Goal: Transaction & Acquisition: Purchase product/service

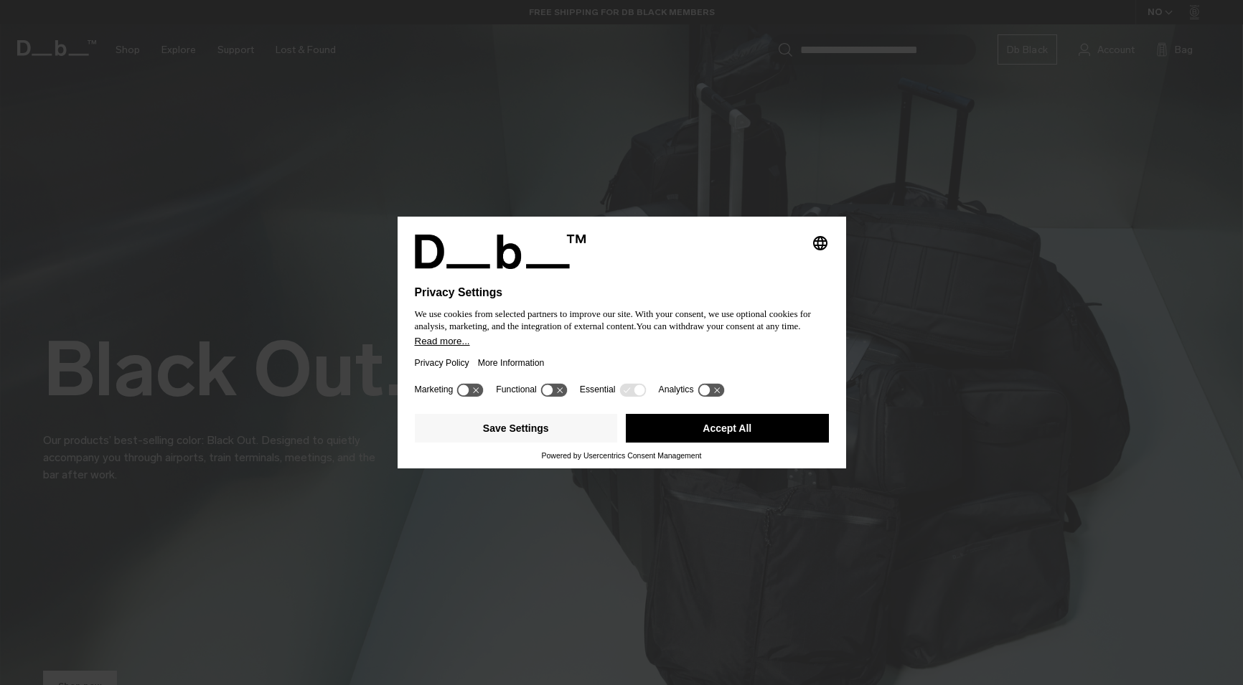
click at [715, 425] on button "Accept All" at bounding box center [727, 428] width 203 height 29
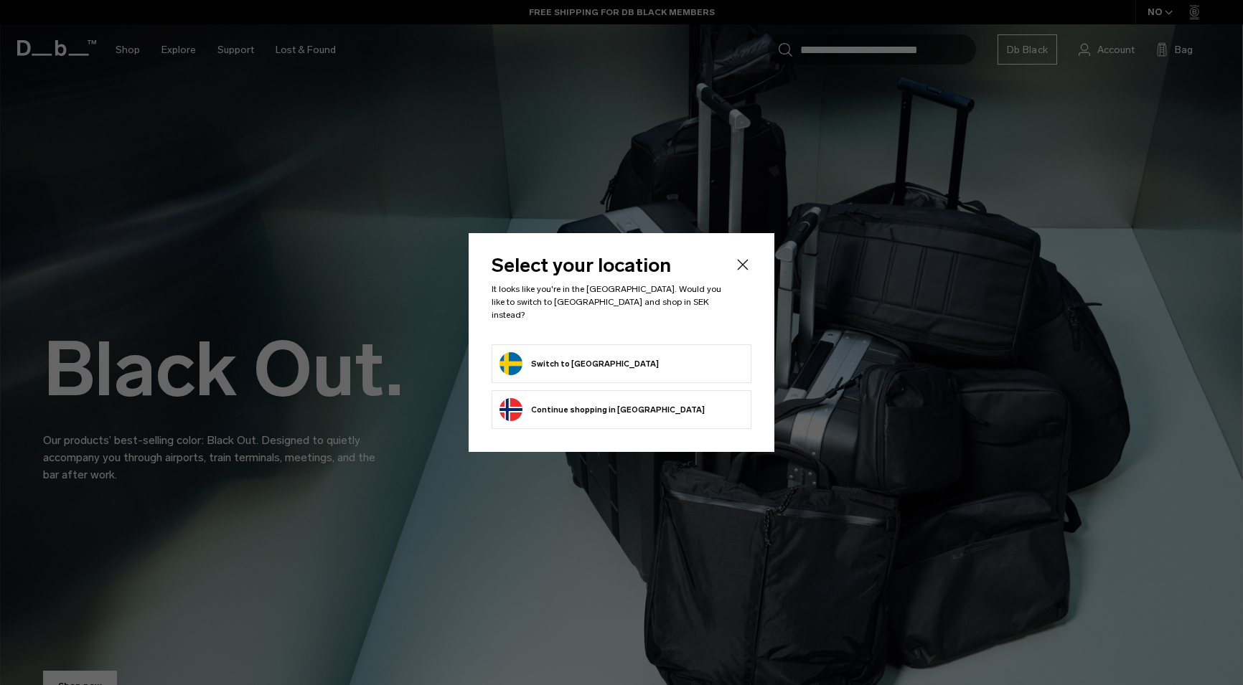
click at [609, 352] on form "Switch to Sweden" at bounding box center [621, 363] width 244 height 23
click at [593, 354] on button "Switch to Sweden" at bounding box center [578, 363] width 159 height 23
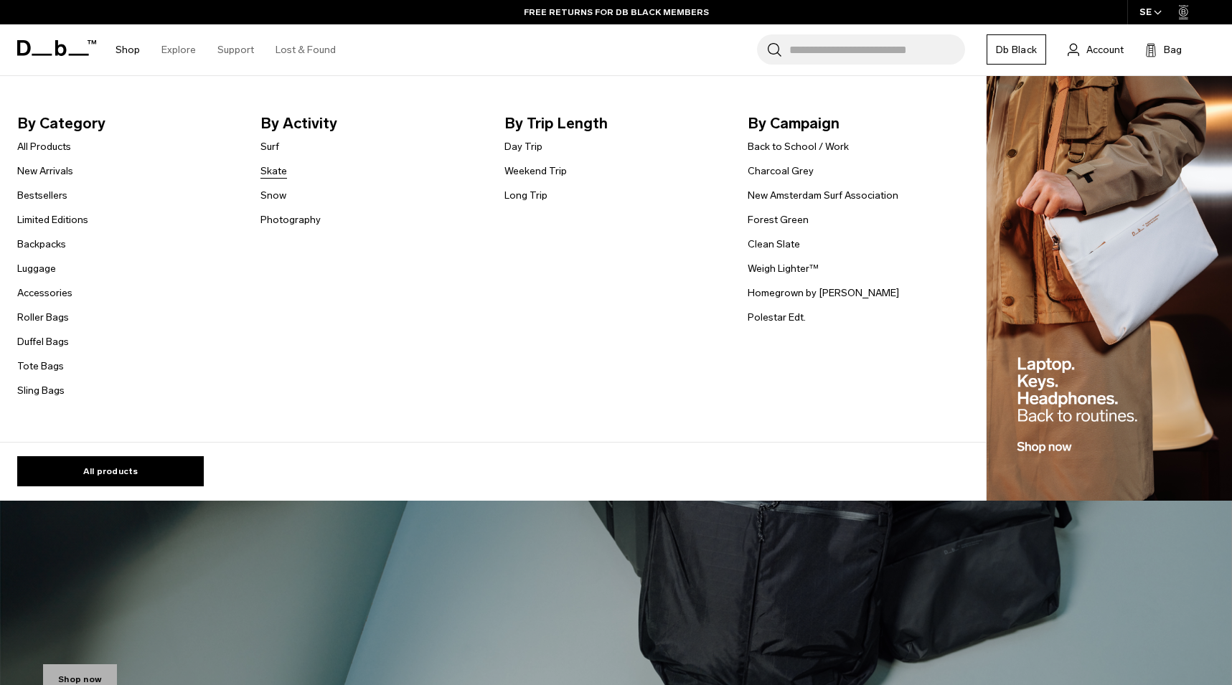
click at [275, 171] on link "Skate" at bounding box center [273, 171] width 27 height 15
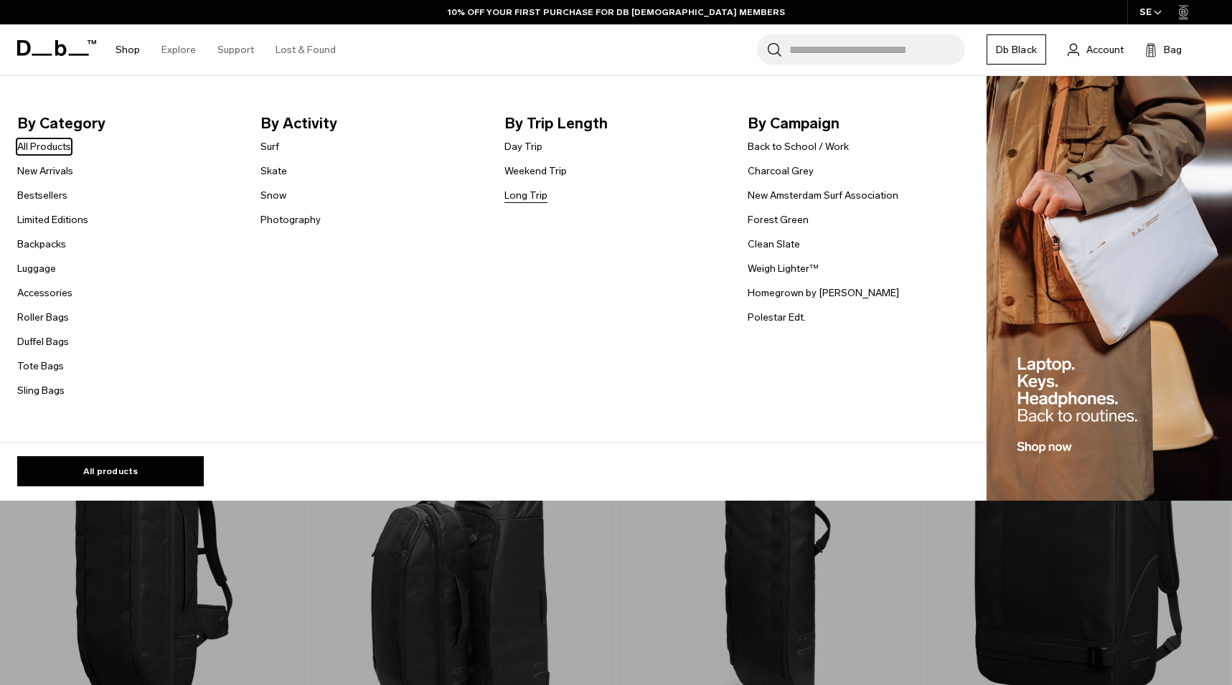
click at [525, 195] on link "Long Trip" at bounding box center [525, 195] width 43 height 15
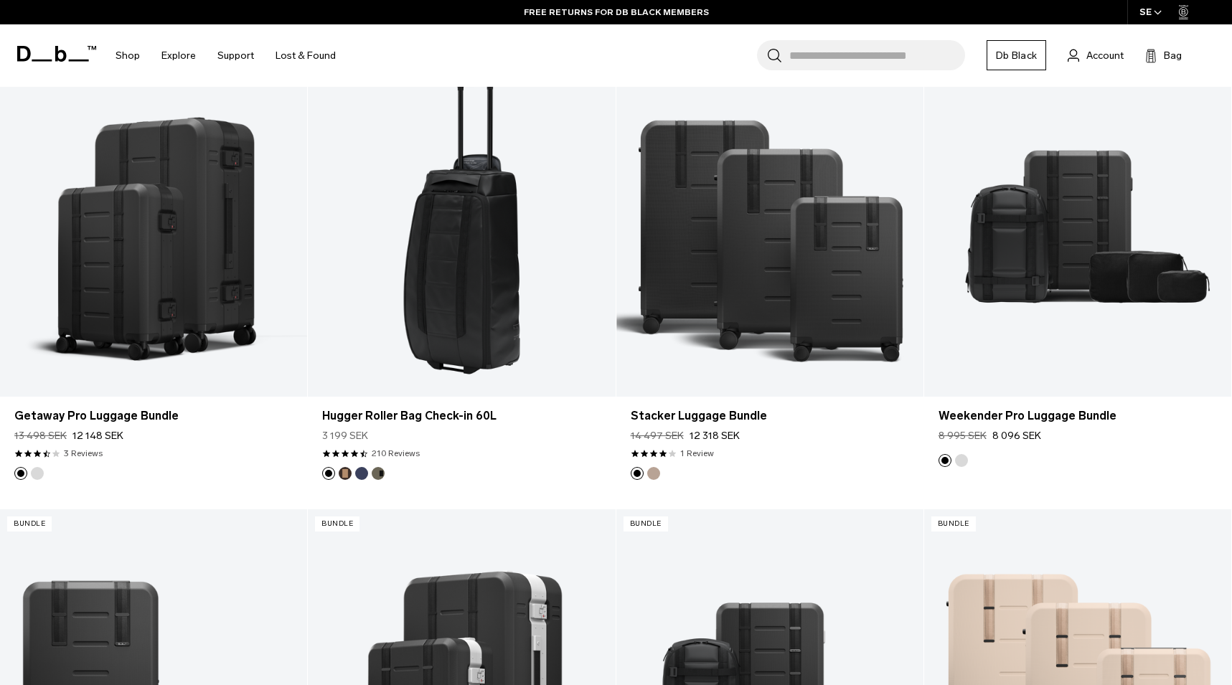
scroll to position [1722, 0]
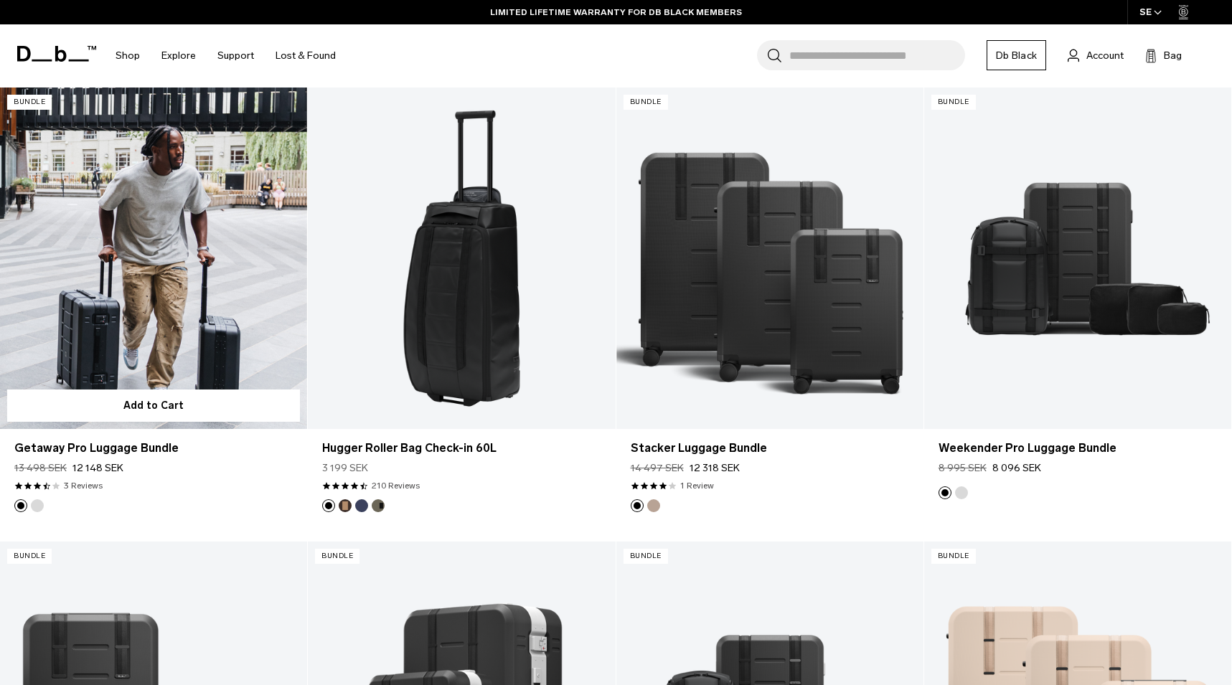
click at [159, 293] on link "Getaway Pro Luggage Bundle" at bounding box center [153, 259] width 307 height 342
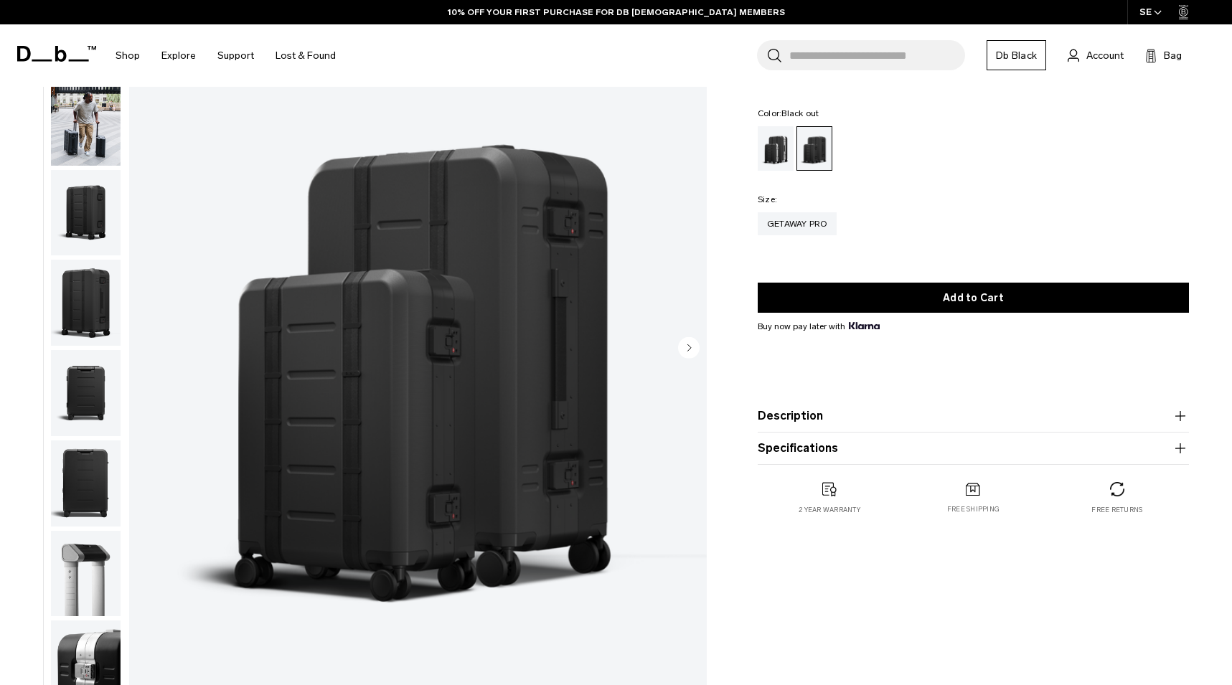
scroll to position [143, 0]
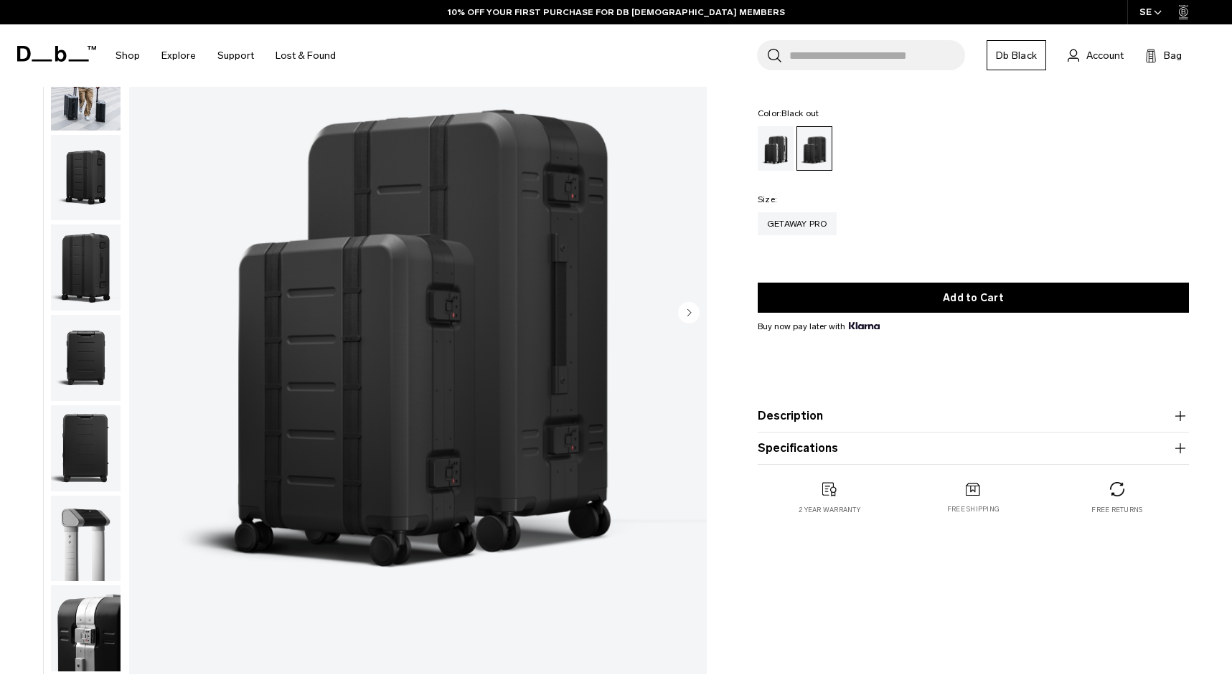
click at [75, 176] on img "button" at bounding box center [86, 178] width 70 height 86
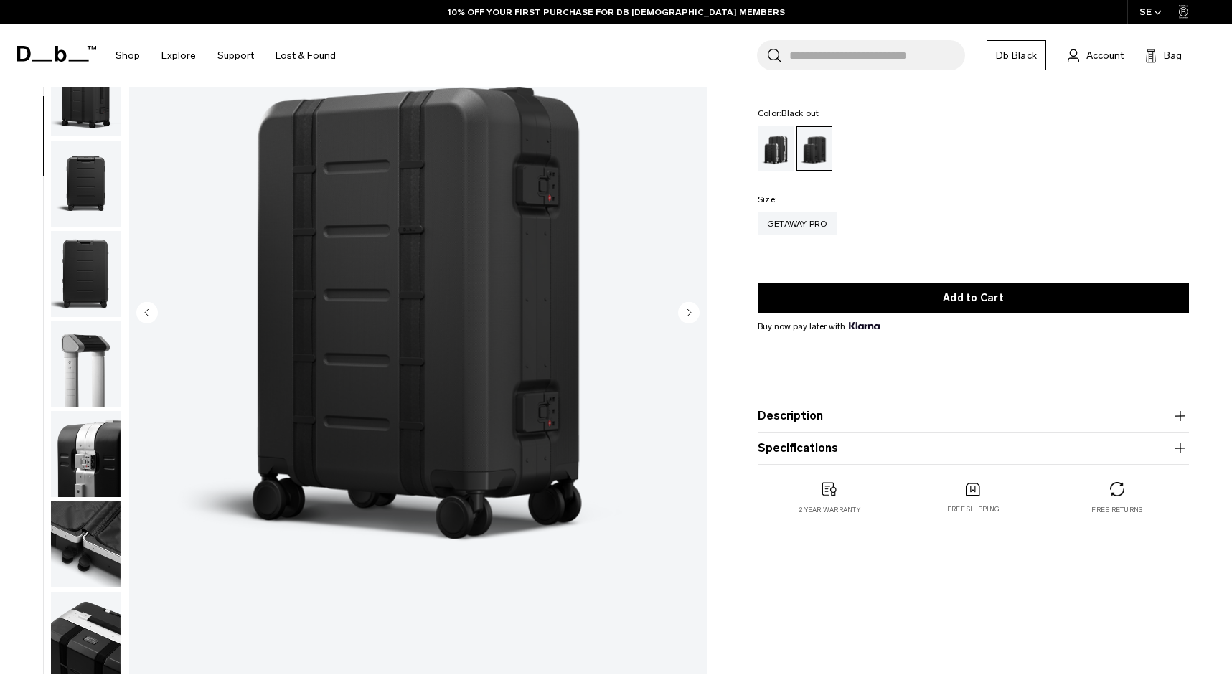
scroll to position [179, 0]
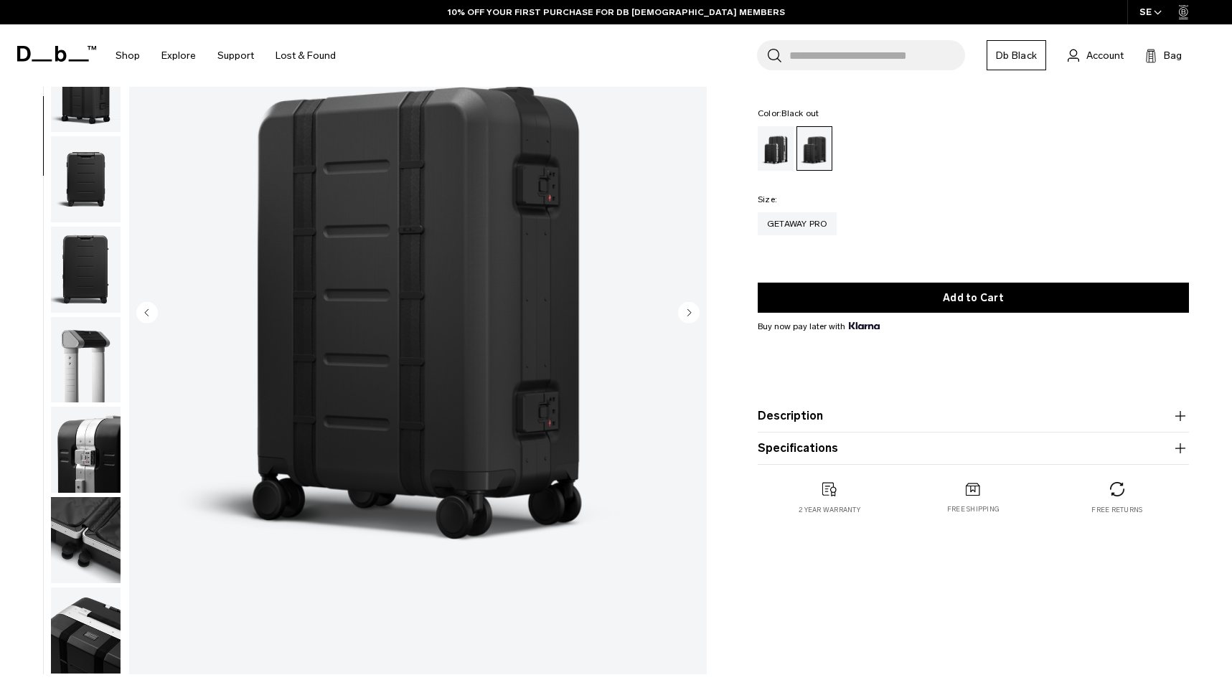
click at [75, 170] on img "button" at bounding box center [86, 179] width 70 height 86
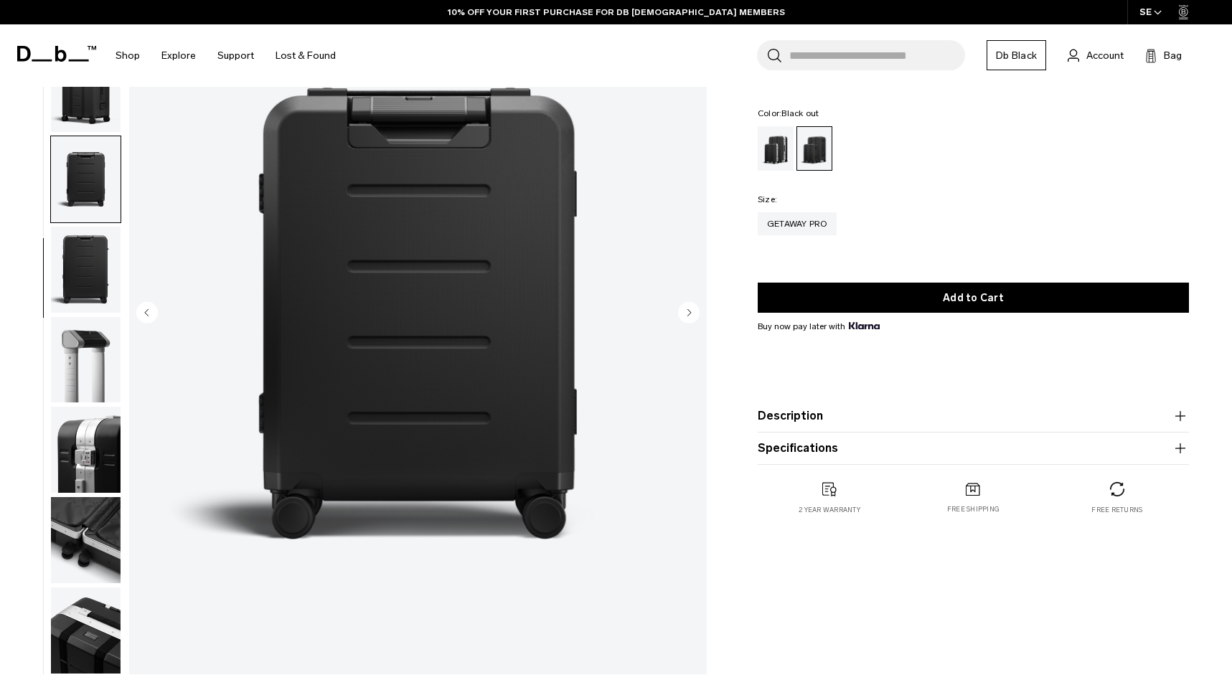
click at [74, 241] on img "button" at bounding box center [86, 270] width 70 height 86
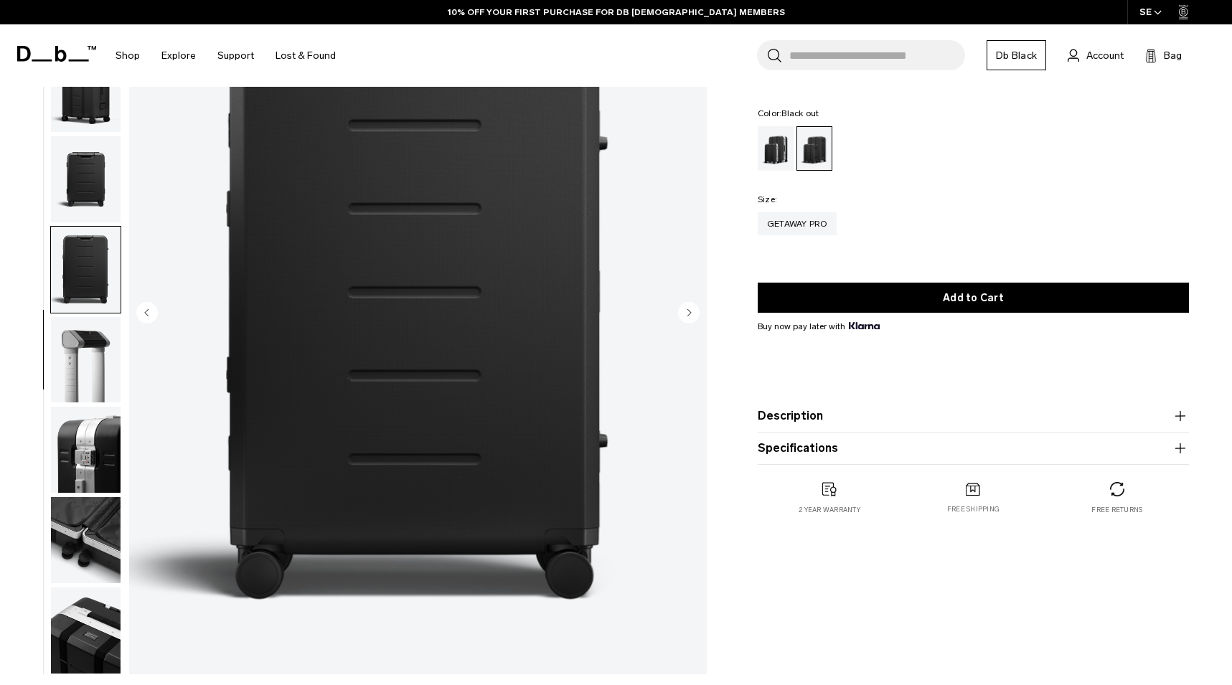
click at [83, 378] on img "button" at bounding box center [86, 360] width 70 height 86
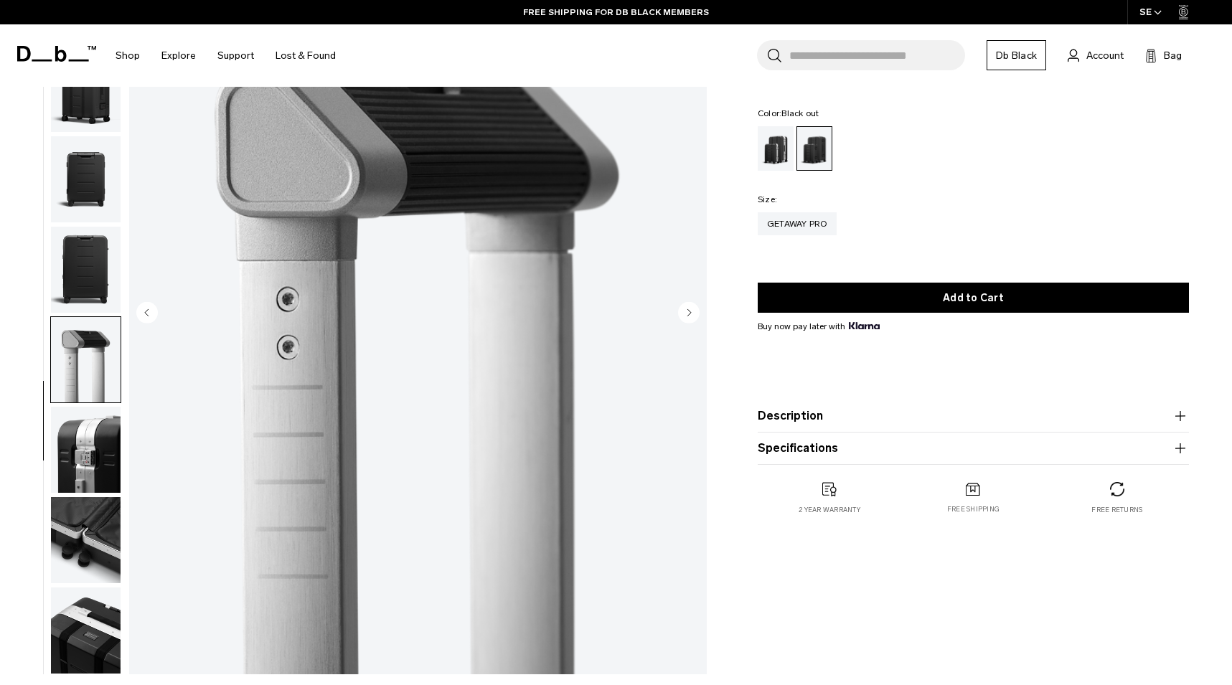
click at [81, 456] on img "button" at bounding box center [86, 450] width 70 height 86
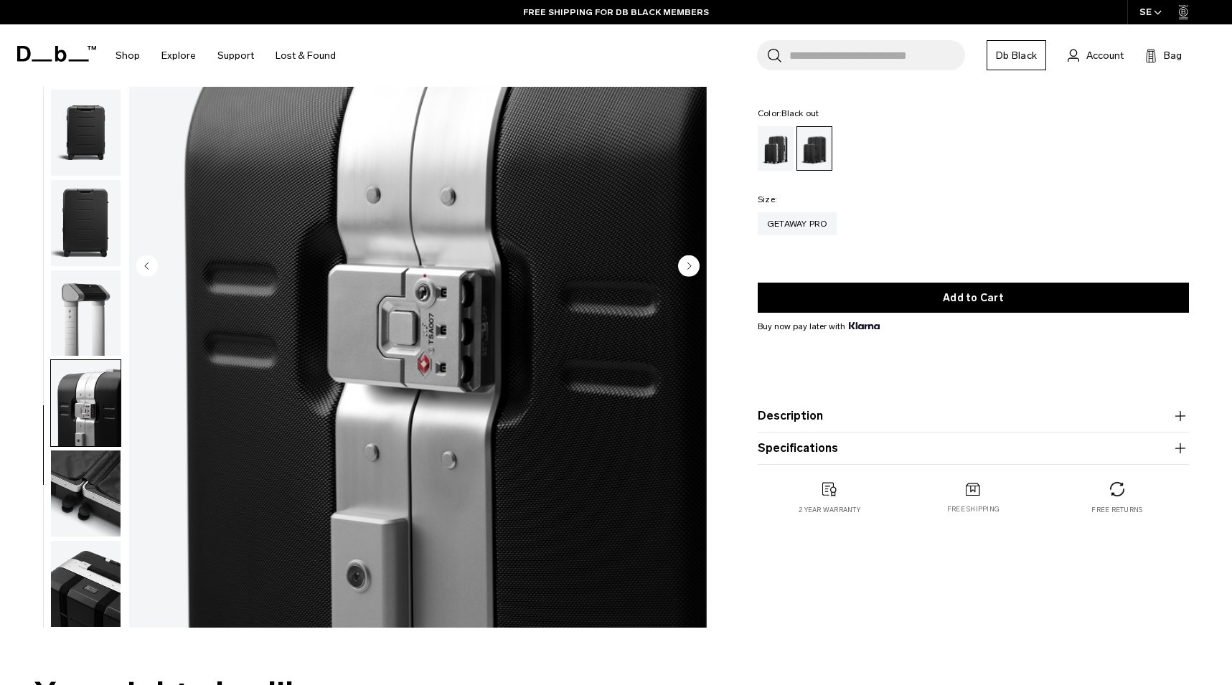
scroll to position [215, 0]
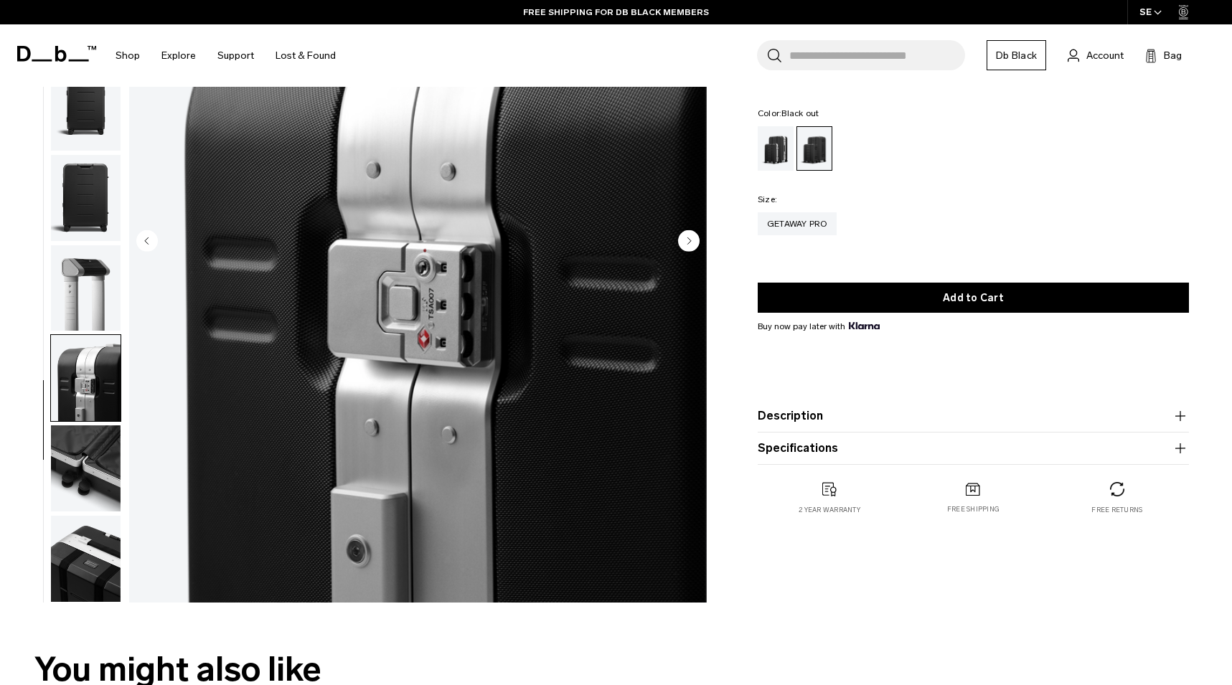
click at [84, 474] on img "button" at bounding box center [86, 468] width 70 height 86
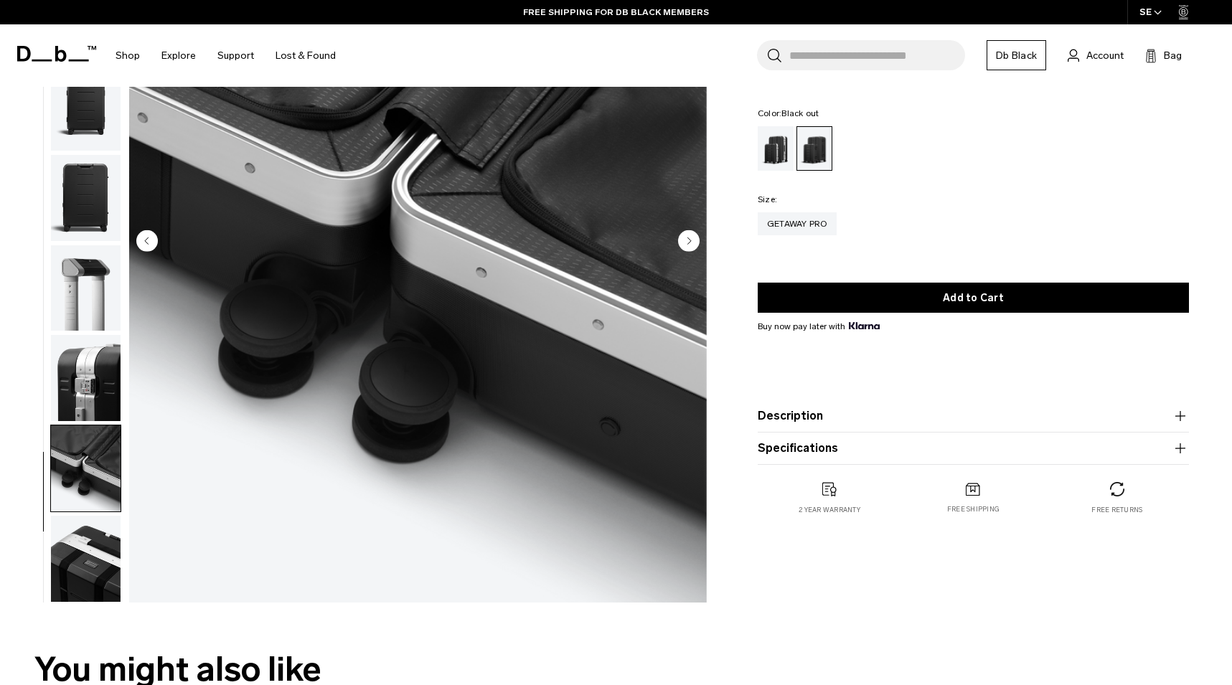
click at [101, 580] on img "button" at bounding box center [86, 559] width 70 height 86
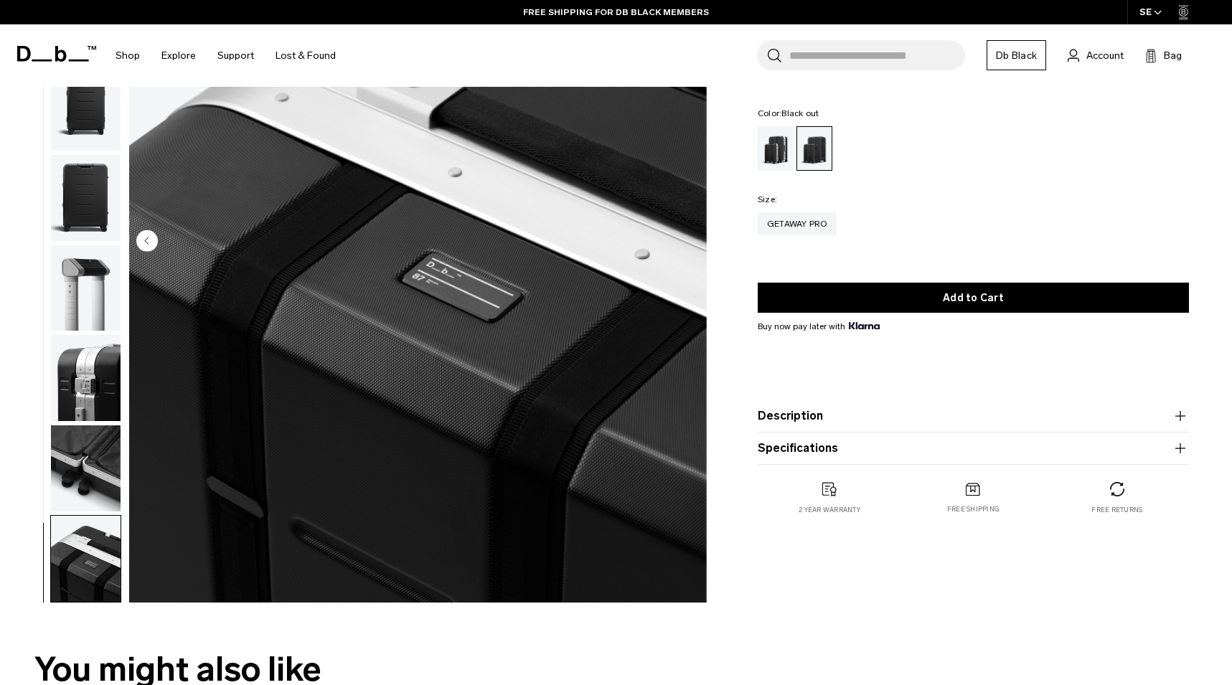
click at [79, 476] on img "button" at bounding box center [86, 468] width 70 height 86
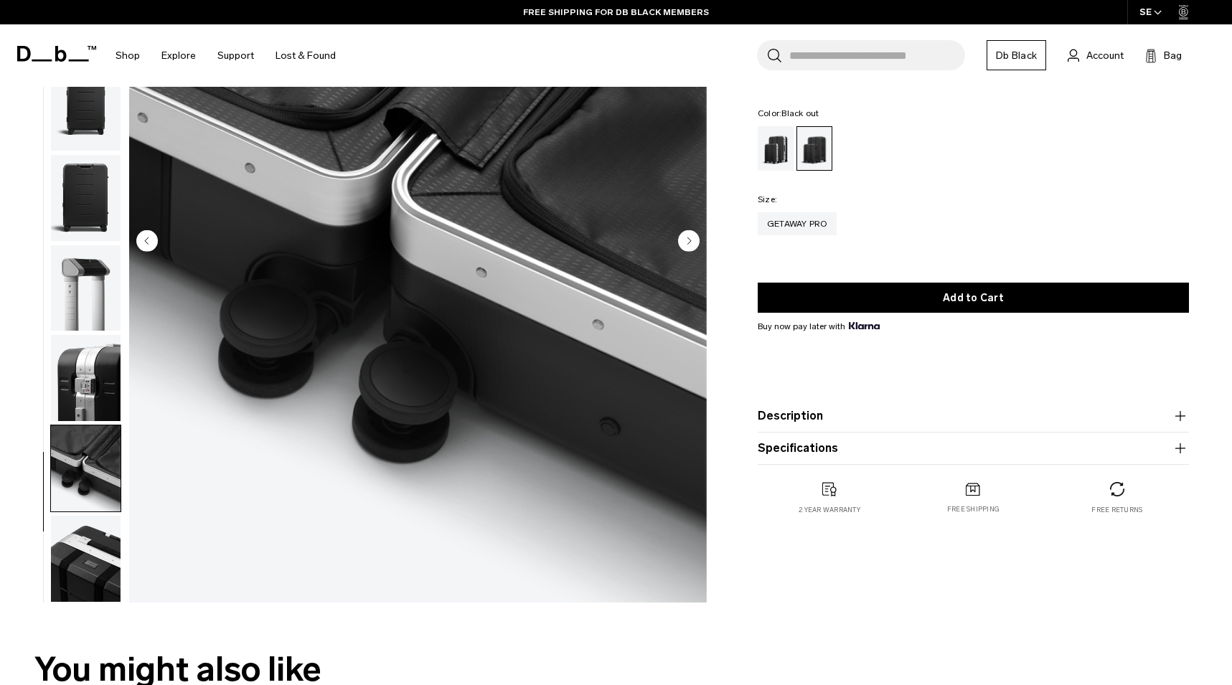
click at [83, 550] on img "button" at bounding box center [86, 559] width 70 height 86
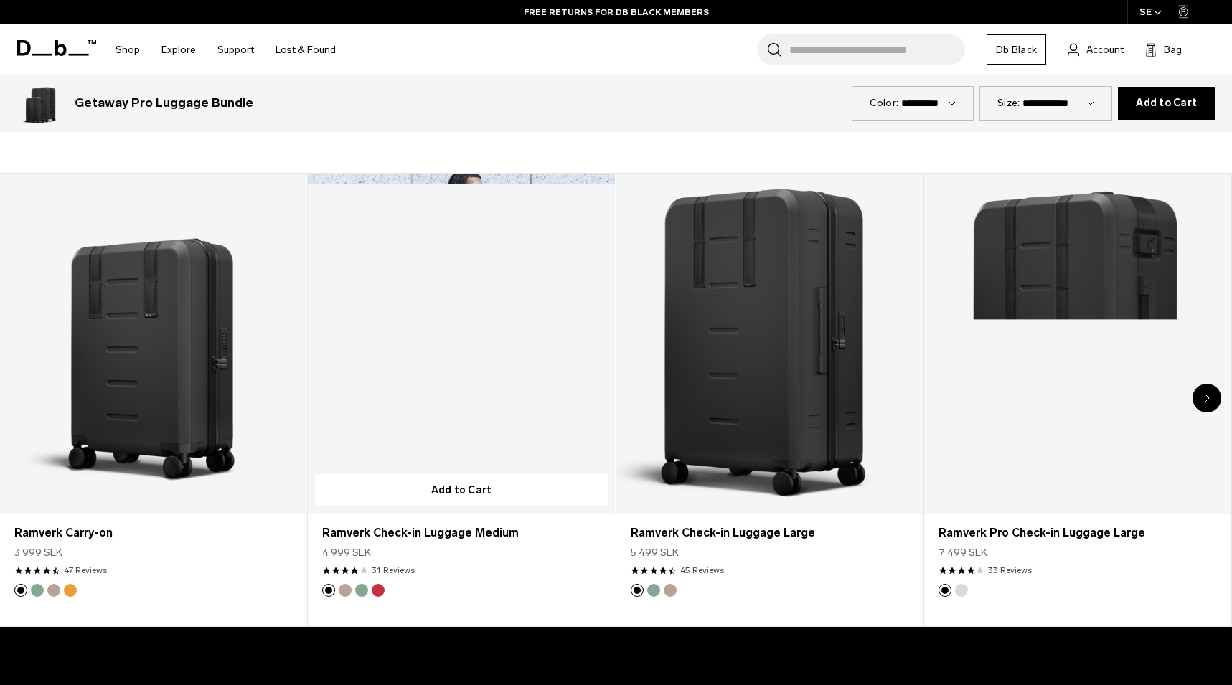
scroll to position [789, 0]
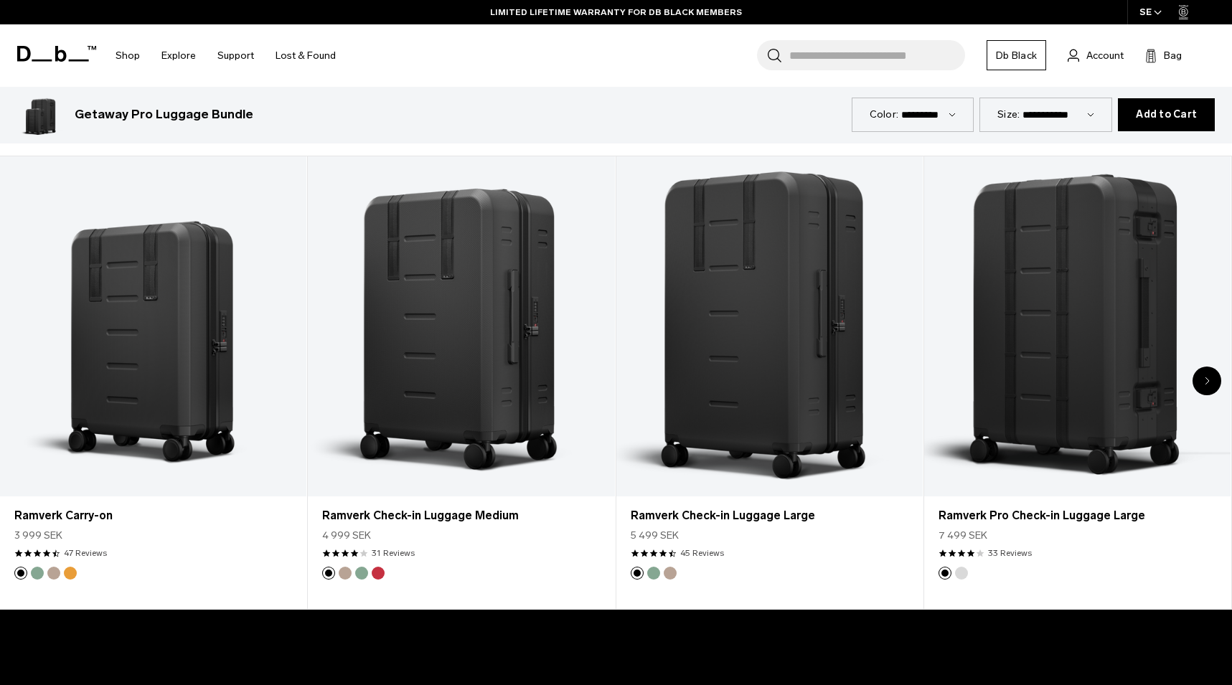
click at [1205, 381] on icon "Next slide" at bounding box center [1207, 381] width 5 height 9
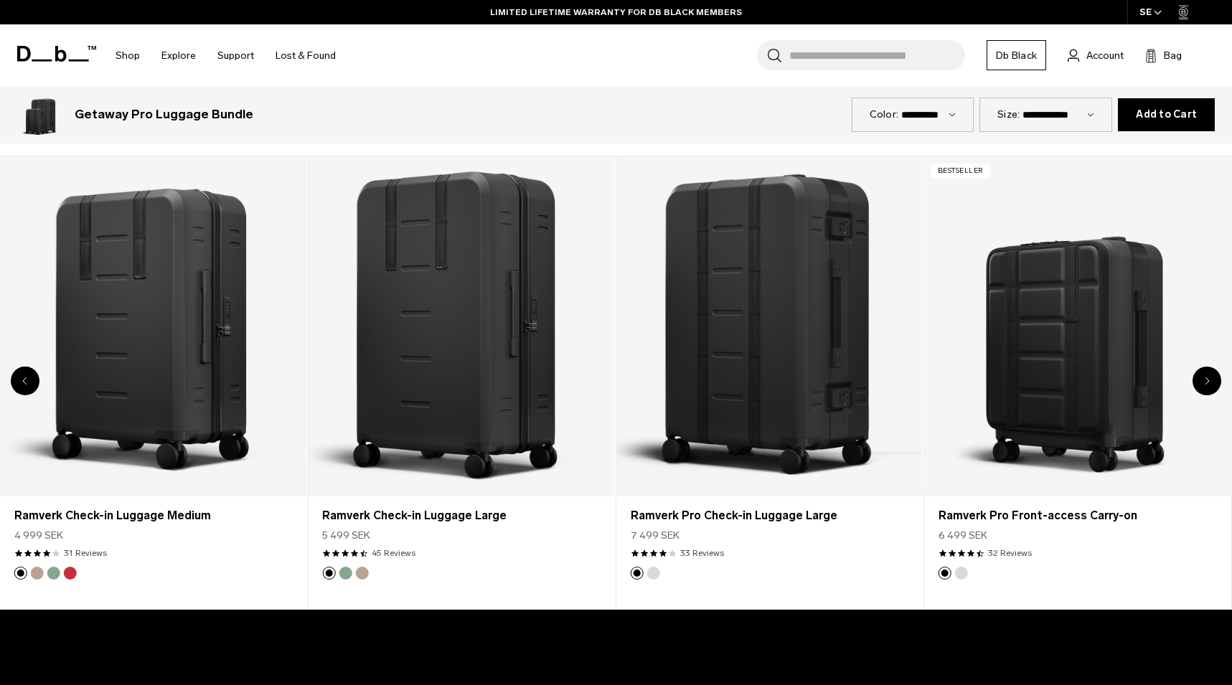
click at [1205, 381] on icon "Next slide" at bounding box center [1207, 381] width 5 height 9
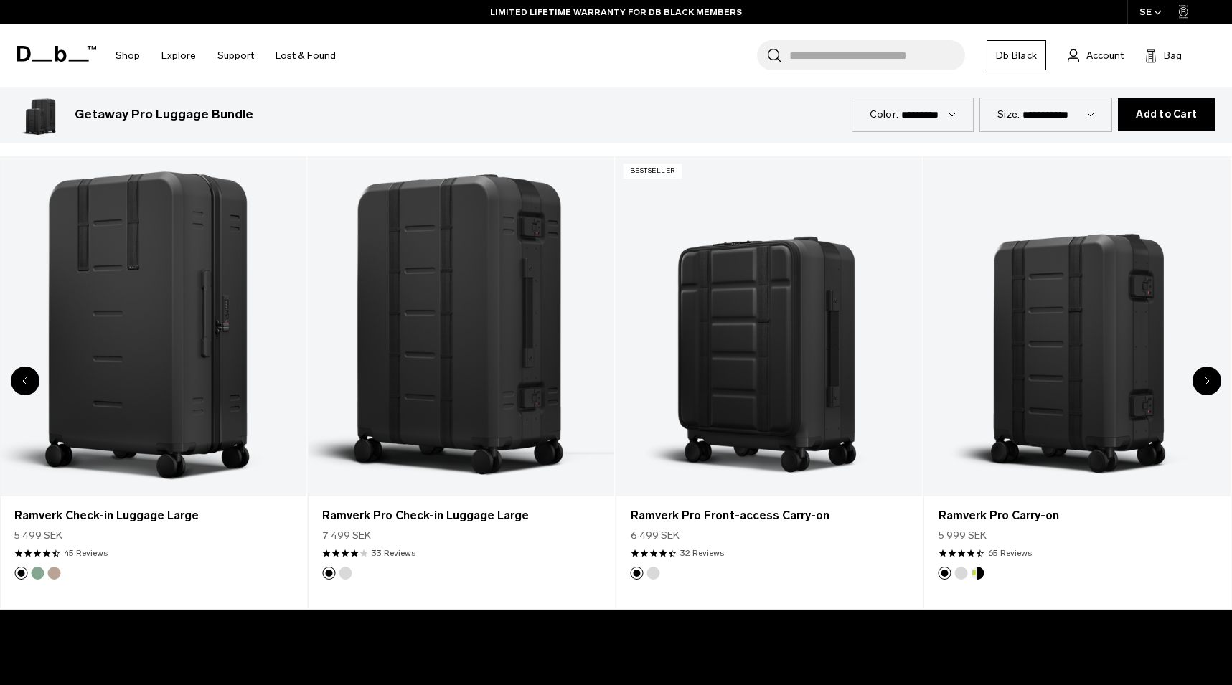
click at [1205, 381] on icon "Next slide" at bounding box center [1207, 381] width 5 height 9
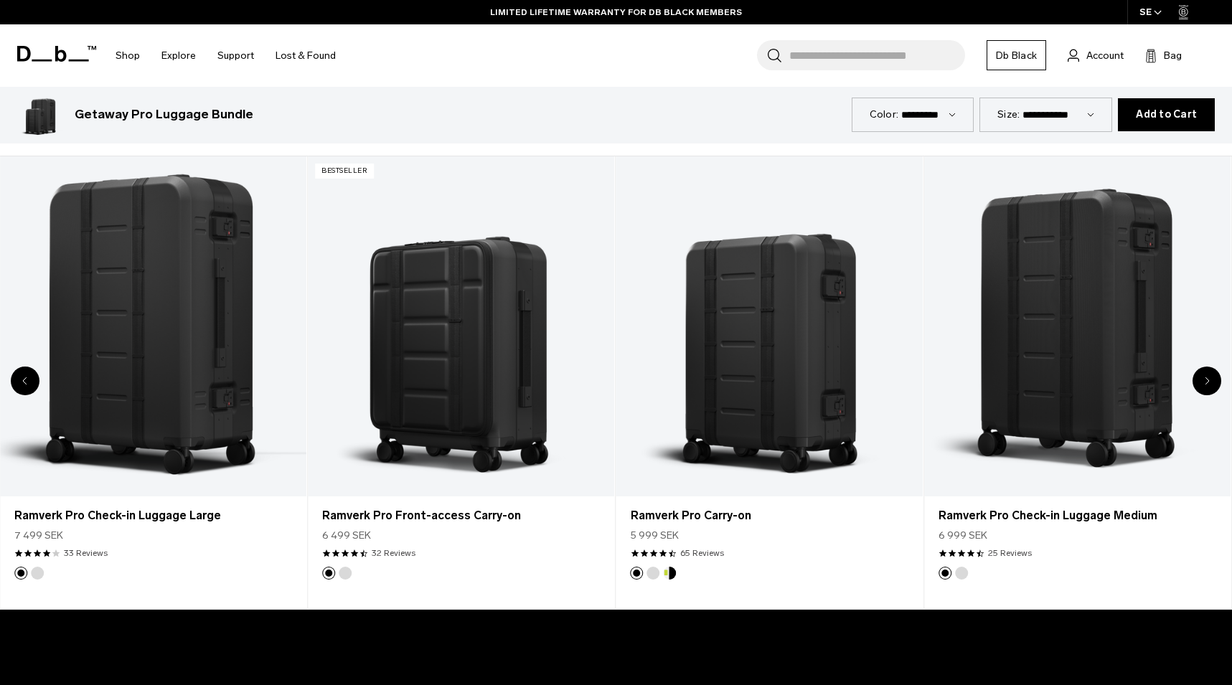
click at [1205, 381] on icon "Next slide" at bounding box center [1207, 381] width 5 height 9
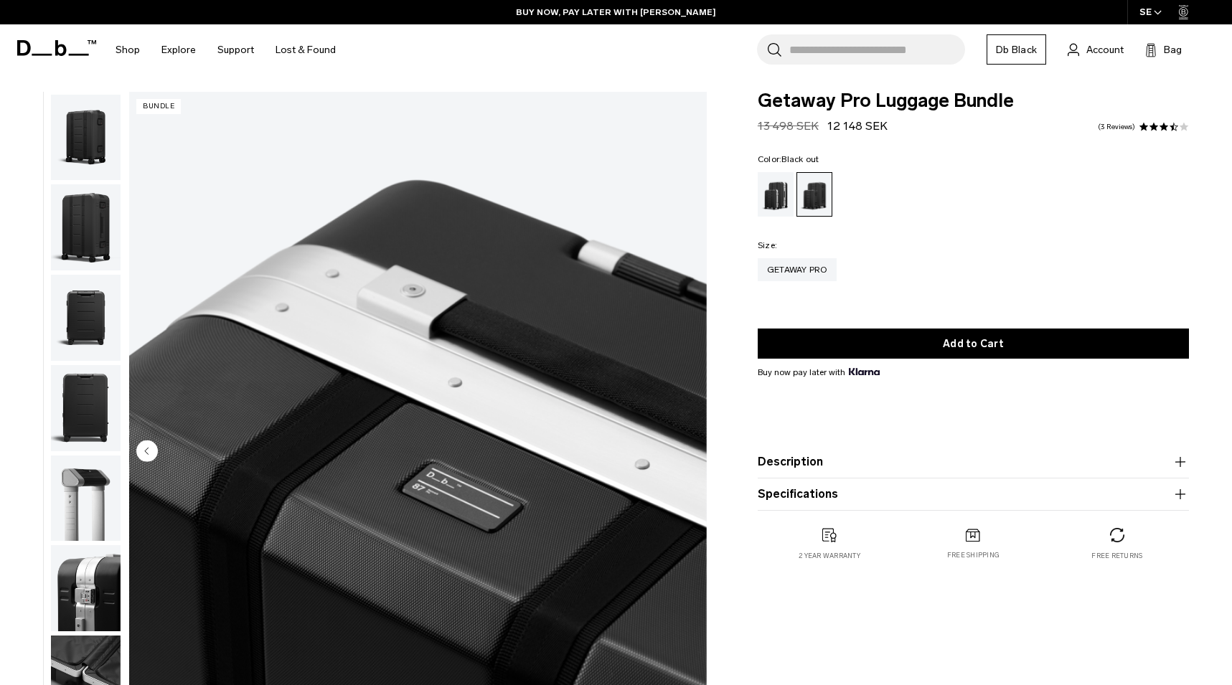
scroll to position [0, 0]
